Goal: Task Accomplishment & Management: Use online tool/utility

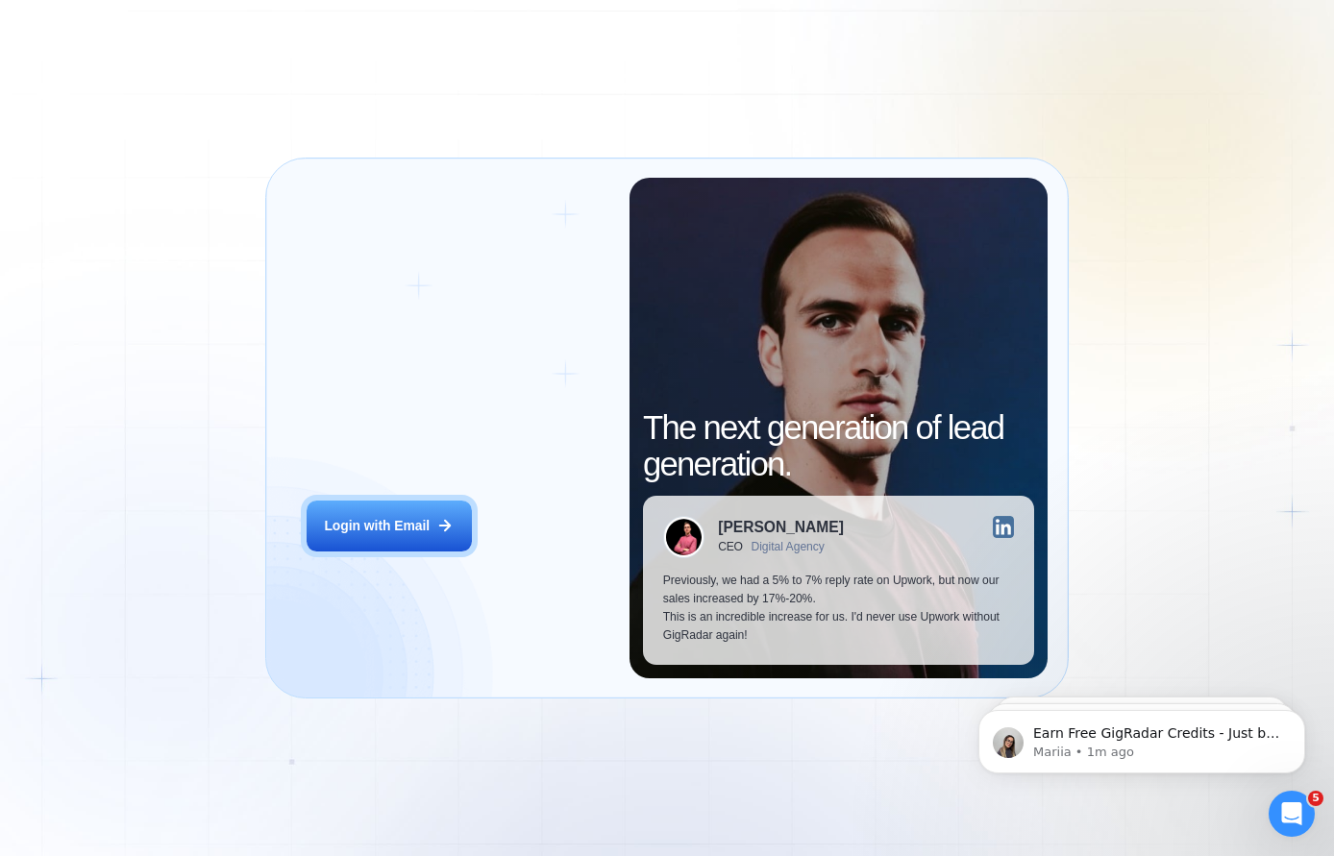
drag, startPoint x: 420, startPoint y: 522, endPoint x: 181, endPoint y: 360, distance: 288.7
click at [420, 522] on div "Login with Email" at bounding box center [377, 526] width 106 height 18
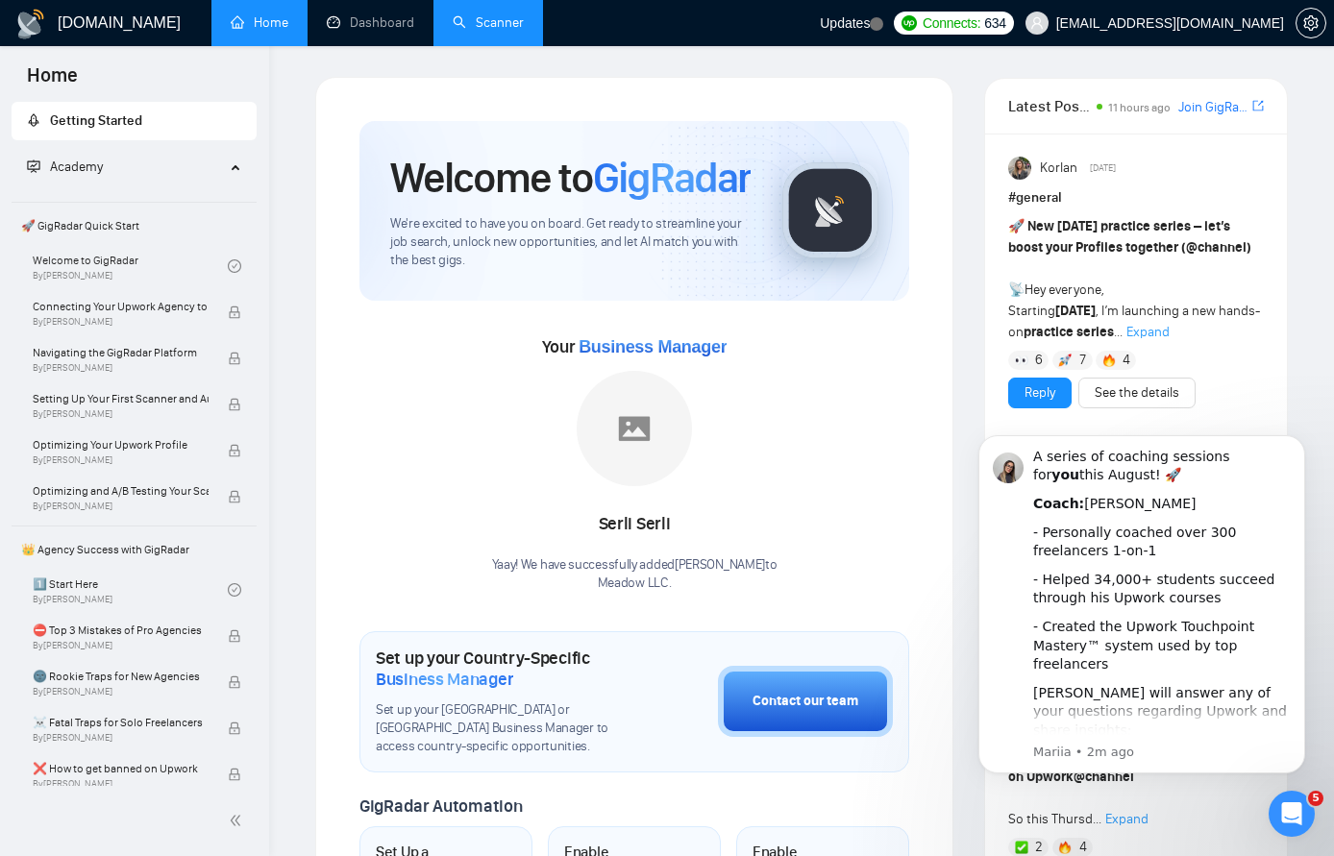
click at [497, 23] on link "Scanner" at bounding box center [488, 22] width 71 height 16
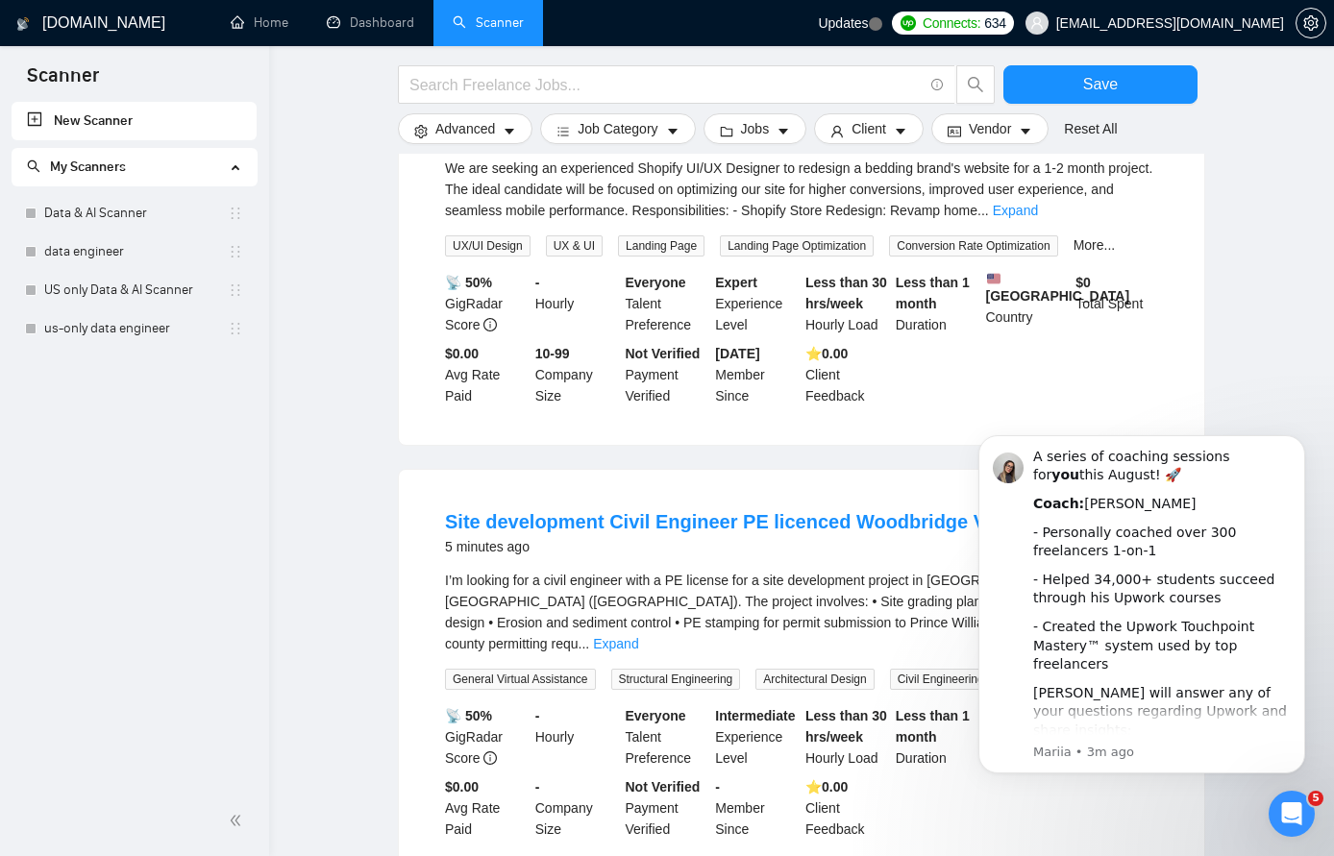
click at [1286, 816] on icon "Open Intercom Messenger" at bounding box center [1292, 815] width 32 height 32
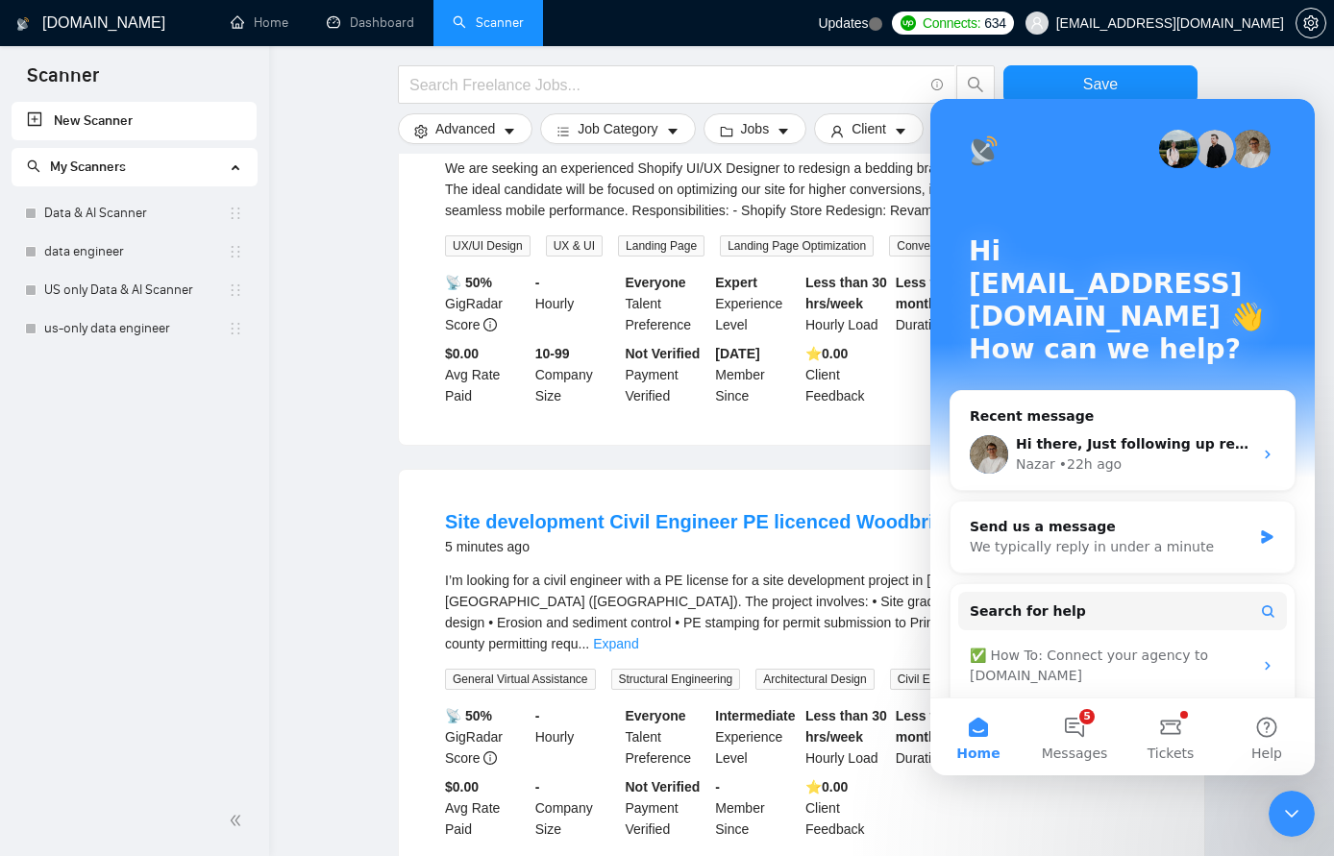
click at [1287, 822] on icon "Close Intercom Messenger" at bounding box center [1291, 813] width 23 height 23
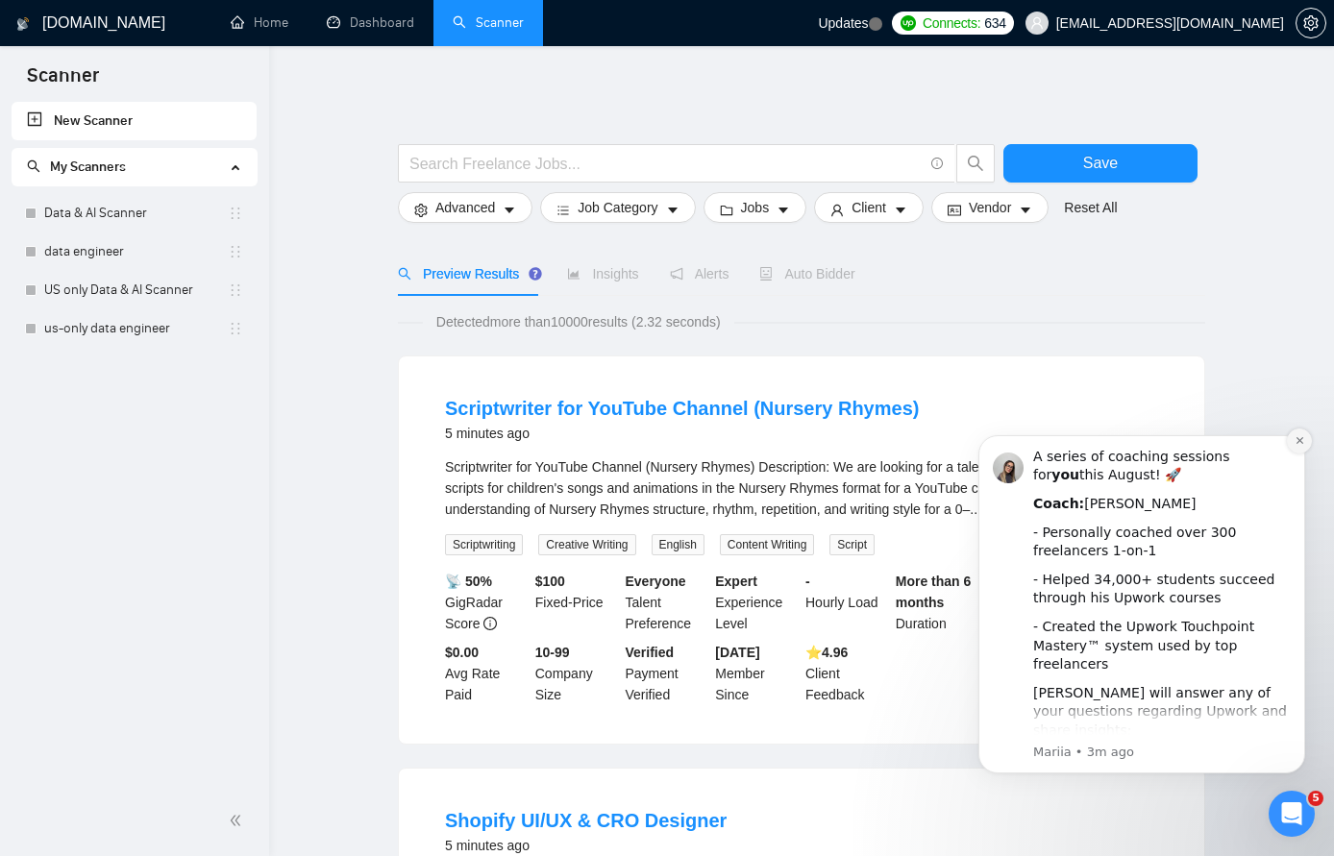
click at [1296, 443] on icon "Dismiss notification" at bounding box center [1298, 440] width 7 height 7
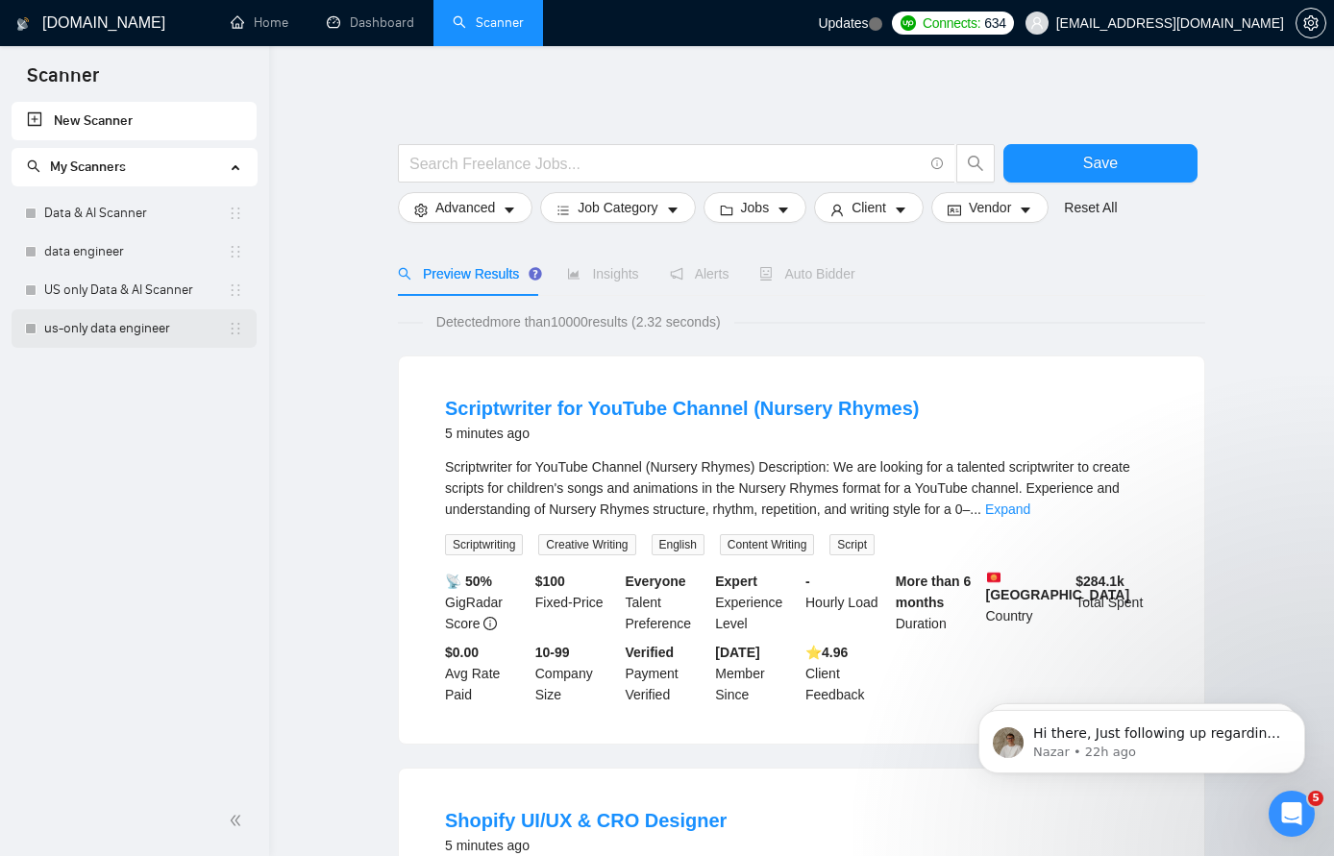
click at [122, 334] on link "us-only data engineer" at bounding box center [136, 328] width 184 height 38
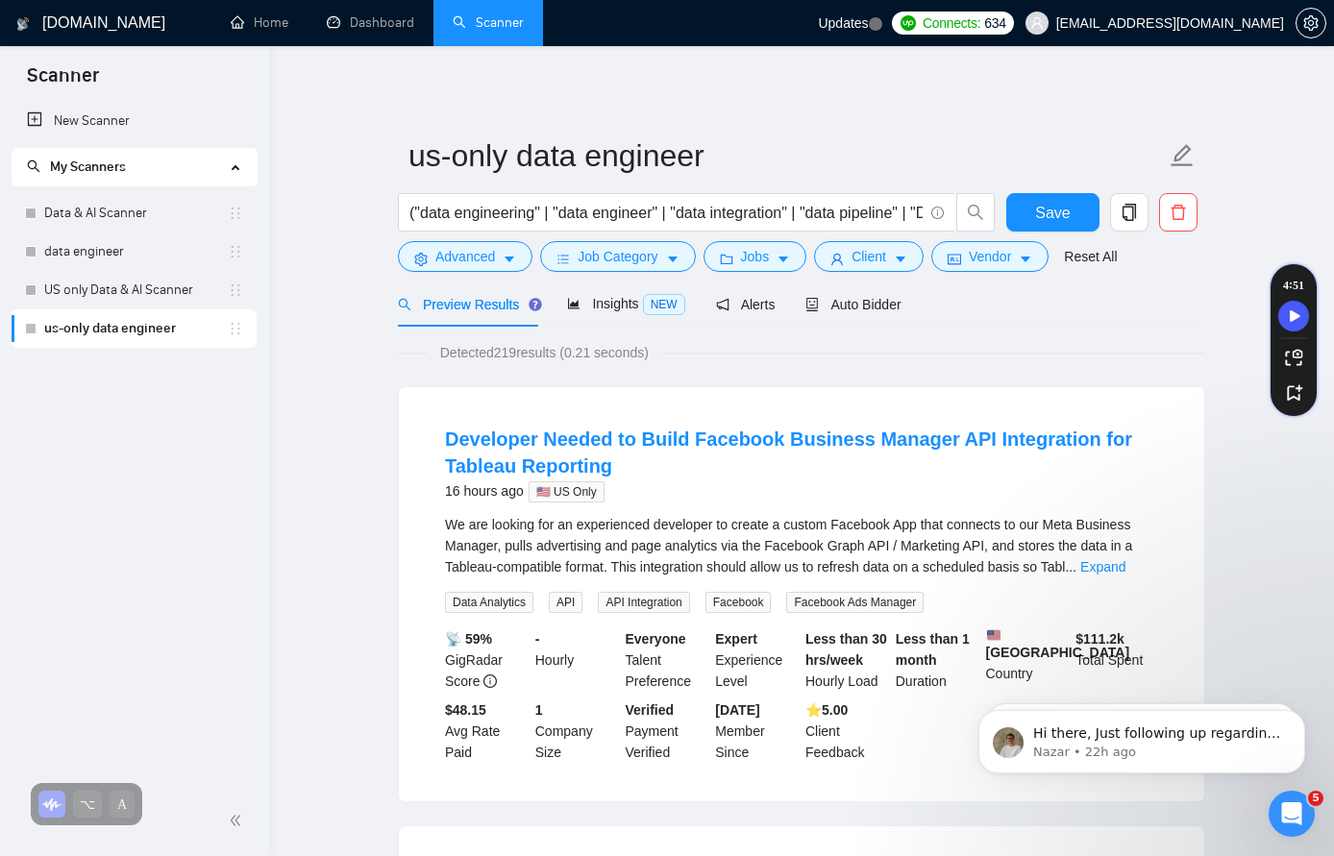
click at [238, 333] on icon "holder" at bounding box center [235, 328] width 15 height 15
drag, startPoint x: 136, startPoint y: 397, endPoint x: 105, endPoint y: 360, distance: 48.4
click at [136, 397] on div "New Scanner My Scanners Data & AI Scanner data engineer US only Data & AI Scann…" at bounding box center [134, 444] width 269 height 684
click at [31, 328] on div at bounding box center [31, 329] width 12 height 12
click at [30, 330] on div at bounding box center [31, 329] width 12 height 12
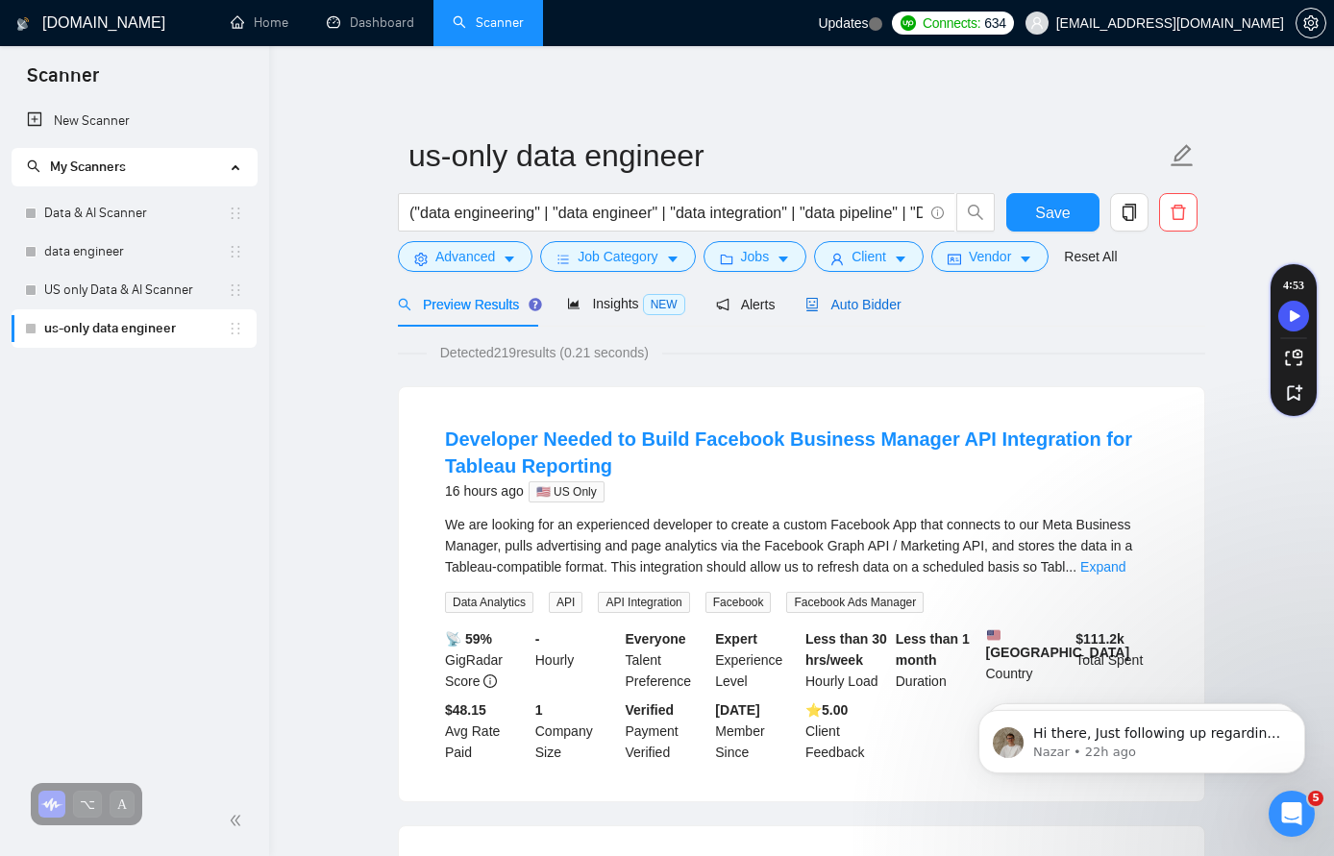
drag, startPoint x: 859, startPoint y: 301, endPoint x: 840, endPoint y: 318, distance: 25.9
click at [859, 301] on span "Auto Bidder" at bounding box center [852, 304] width 95 height 15
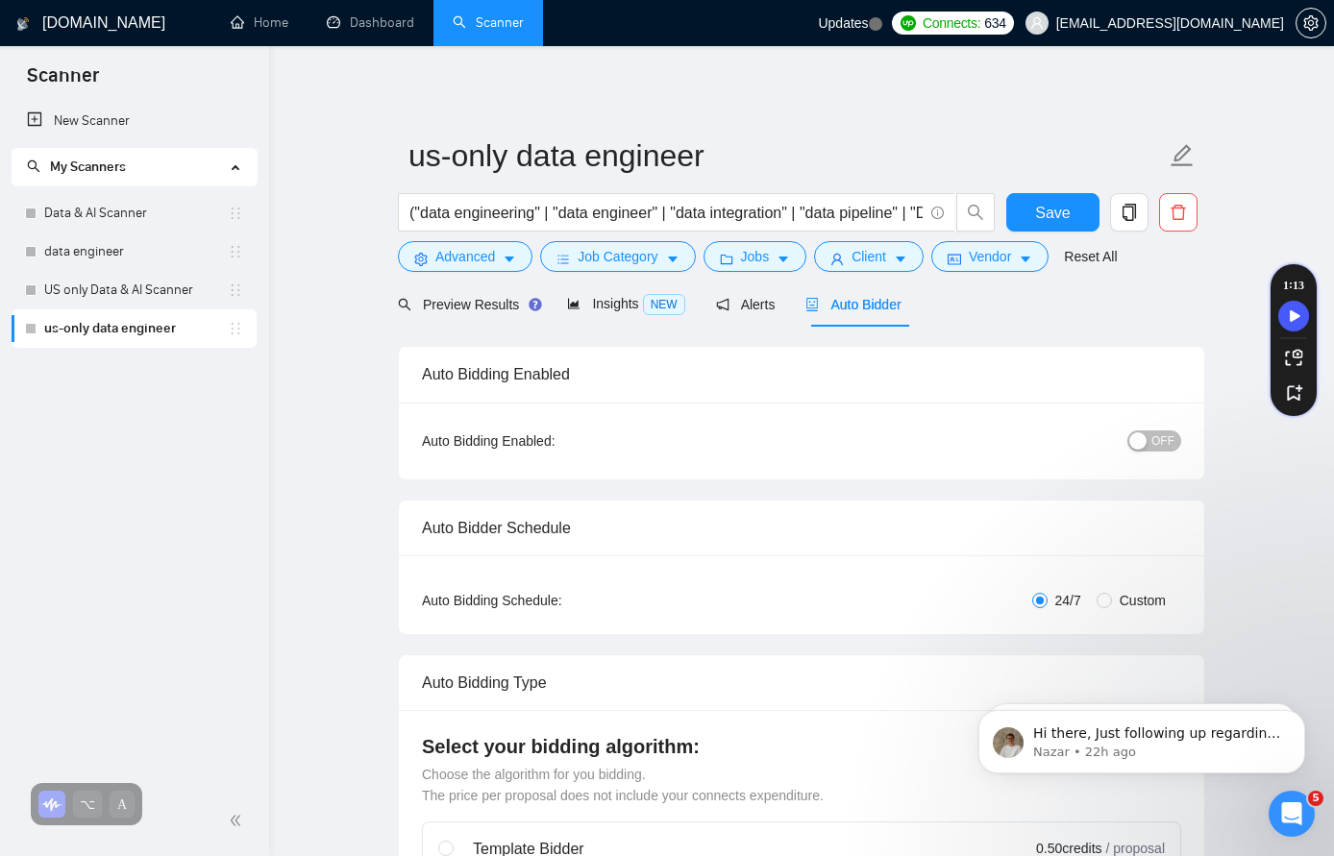
click at [257, 28] on link "Home" at bounding box center [260, 22] width 58 height 16
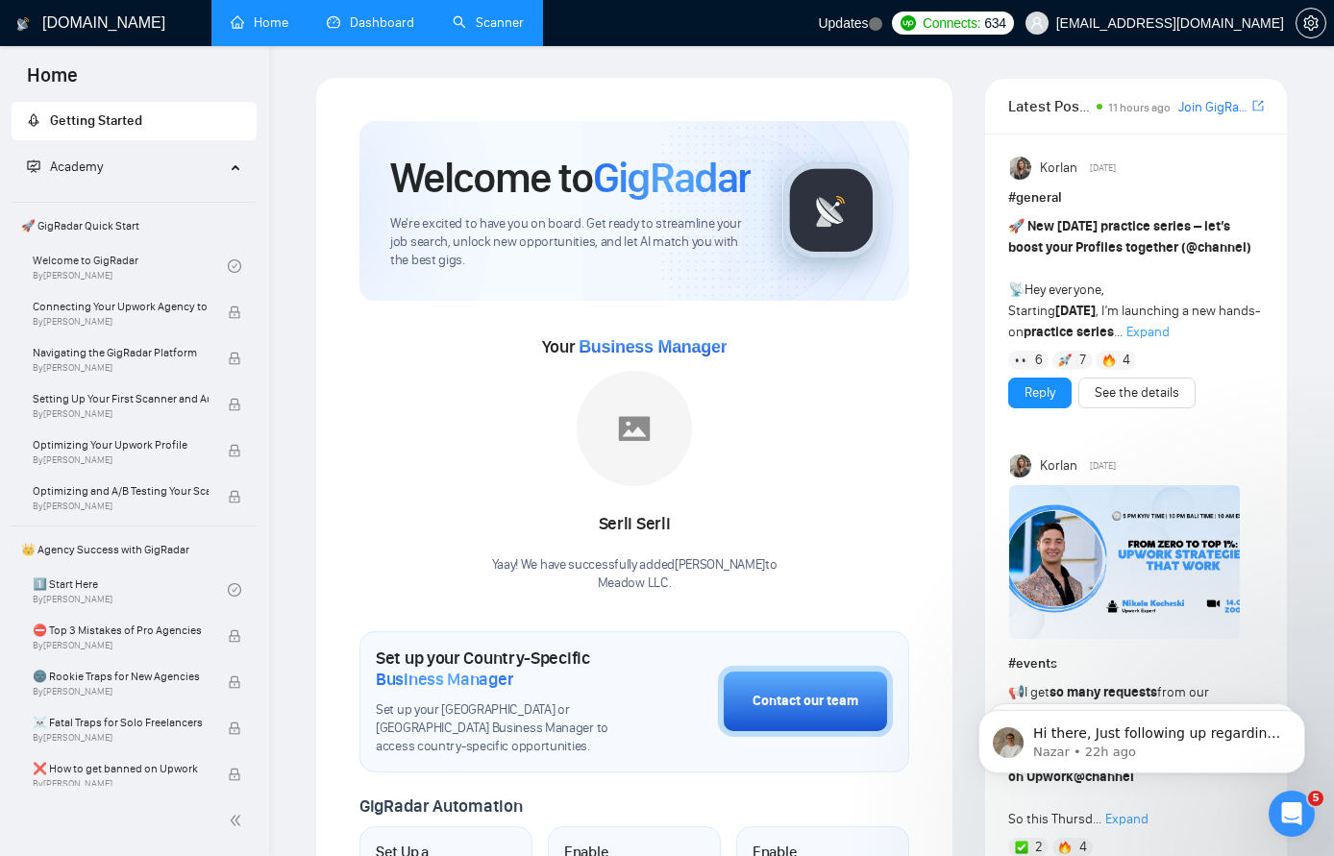
click at [388, 23] on link "Dashboard" at bounding box center [370, 22] width 87 height 16
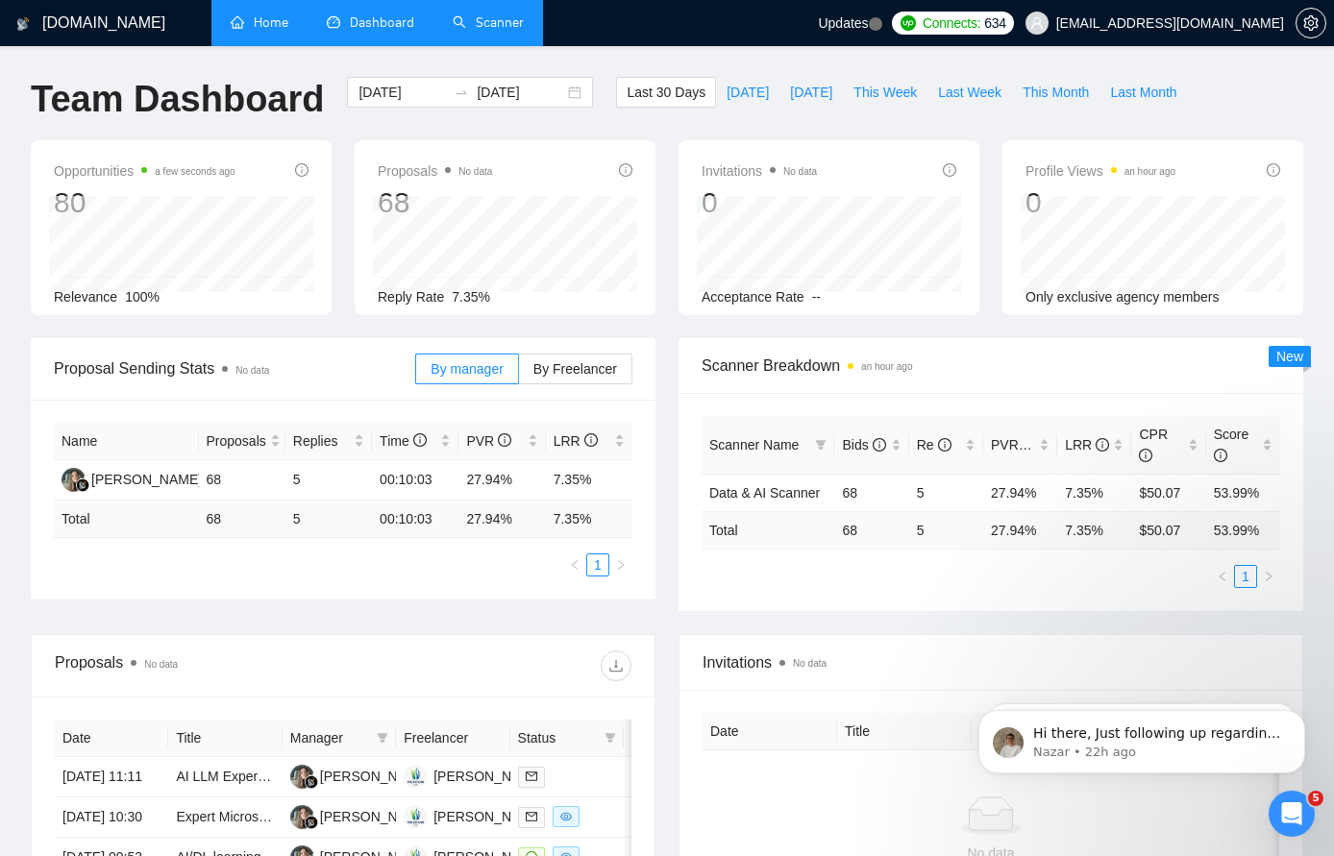
click at [482, 23] on link "Scanner" at bounding box center [488, 22] width 71 height 16
